Goal: Information Seeking & Learning: Learn about a topic

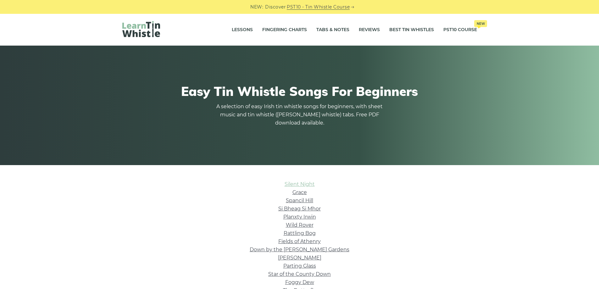
click at [296, 183] on link "Silent Night" at bounding box center [299, 184] width 30 height 6
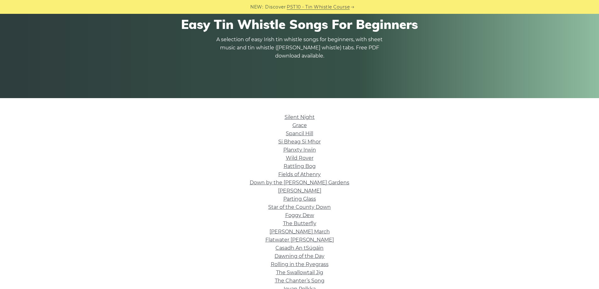
scroll to position [94, 0]
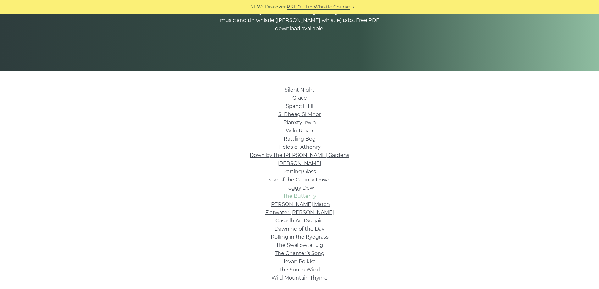
click at [296, 197] on link "The Butterfly" at bounding box center [299, 196] width 33 height 6
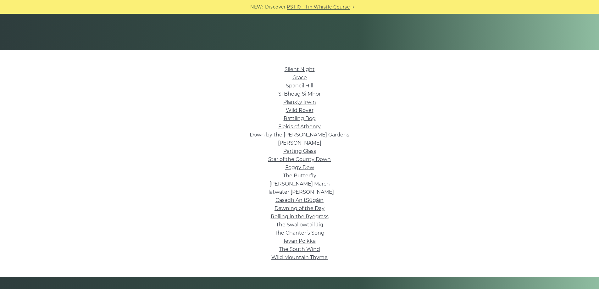
scroll to position [126, 0]
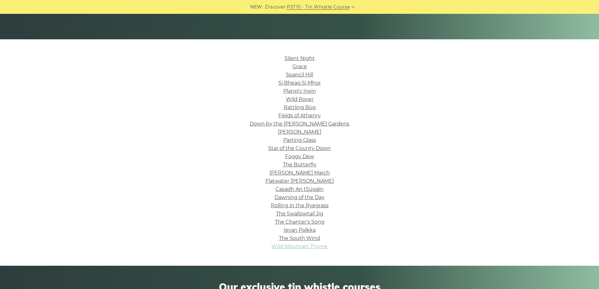
click at [286, 244] on link "Wild Mountain Thyme" at bounding box center [299, 246] width 56 height 6
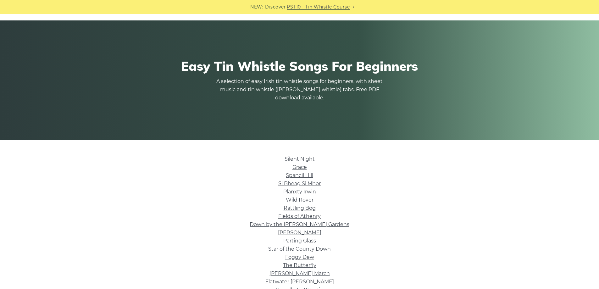
scroll to position [0, 0]
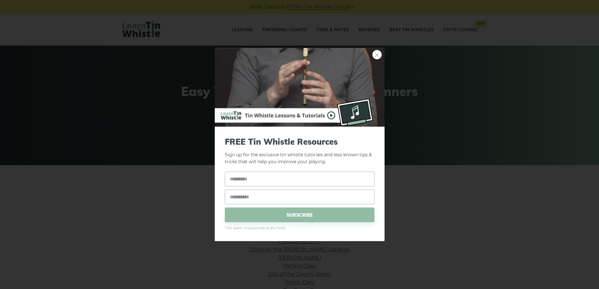
click at [372, 52] on link "×" at bounding box center [376, 54] width 9 height 9
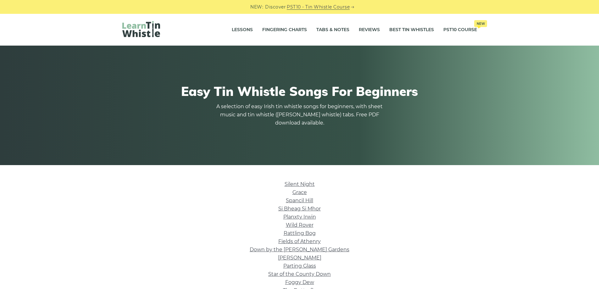
click at [291, 190] on li "Grace" at bounding box center [299, 192] width 355 height 8
click at [299, 191] on link "Grace" at bounding box center [299, 192] width 14 height 6
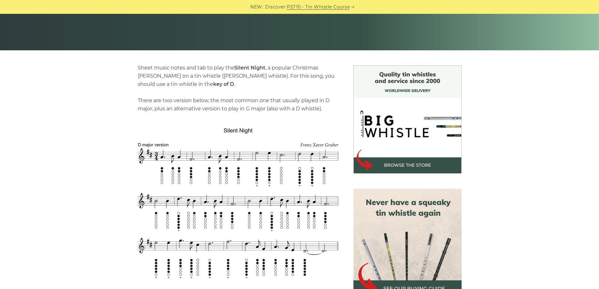
scroll to position [126, 0]
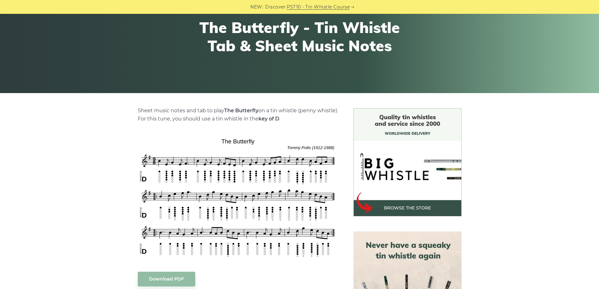
scroll to position [63, 0]
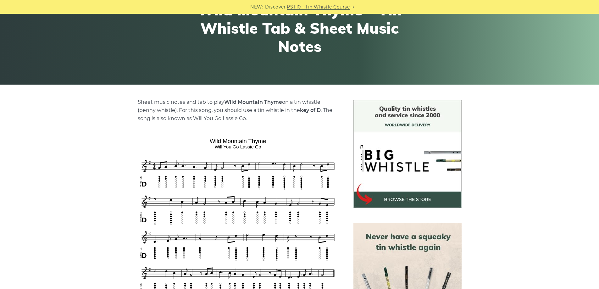
scroll to position [94, 0]
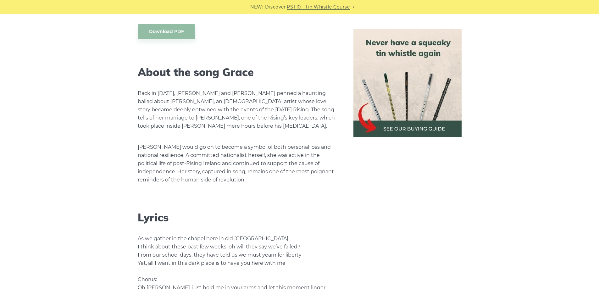
scroll to position [1006, 0]
